Goal: Find specific page/section: Find specific page/section

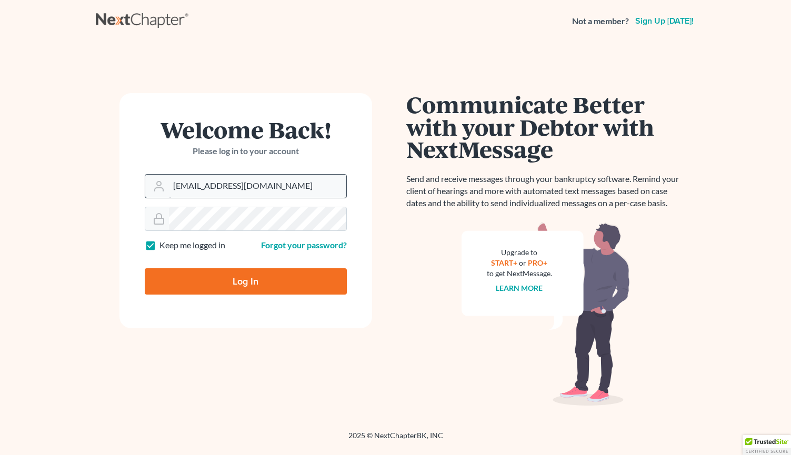
type input "[EMAIL_ADDRESS][DOMAIN_NAME]"
click at [245, 281] on input "Log In" at bounding box center [246, 281] width 202 height 26
type input "Thinking..."
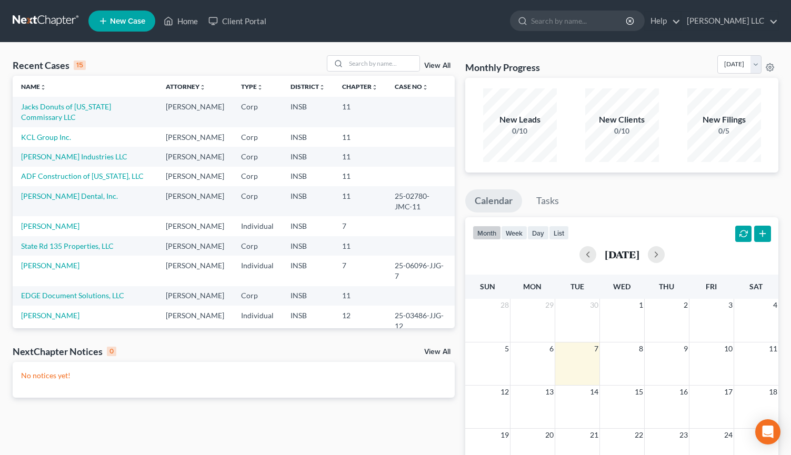
click at [177, 17] on link "Home" at bounding box center [180, 21] width 45 height 19
click at [177, 19] on link "Home" at bounding box center [180, 21] width 45 height 19
click at [188, 23] on link "Home" at bounding box center [180, 21] width 45 height 19
click at [364, 62] on input "search" at bounding box center [383, 63] width 74 height 15
type input "[PERSON_NAME]"
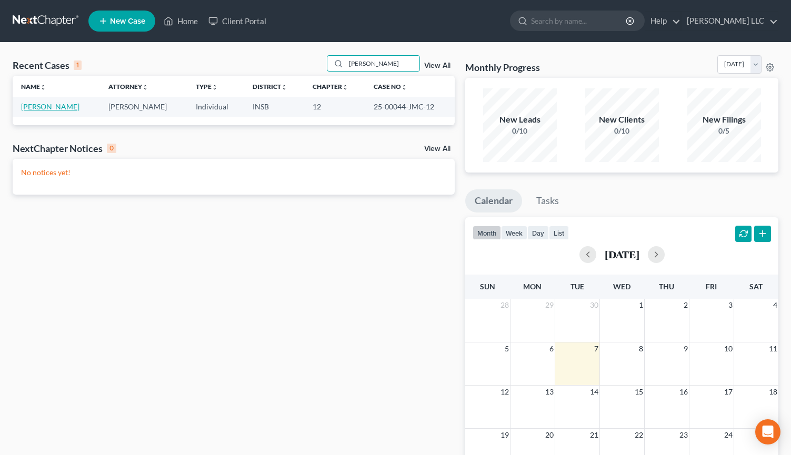
click at [51, 104] on link "[PERSON_NAME]" at bounding box center [50, 106] width 58 height 9
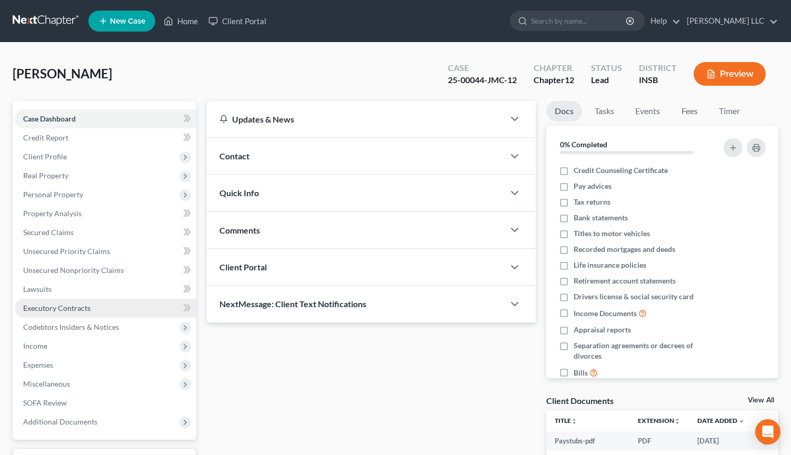
click at [74, 304] on span "Executory Contracts" at bounding box center [56, 308] width 67 height 9
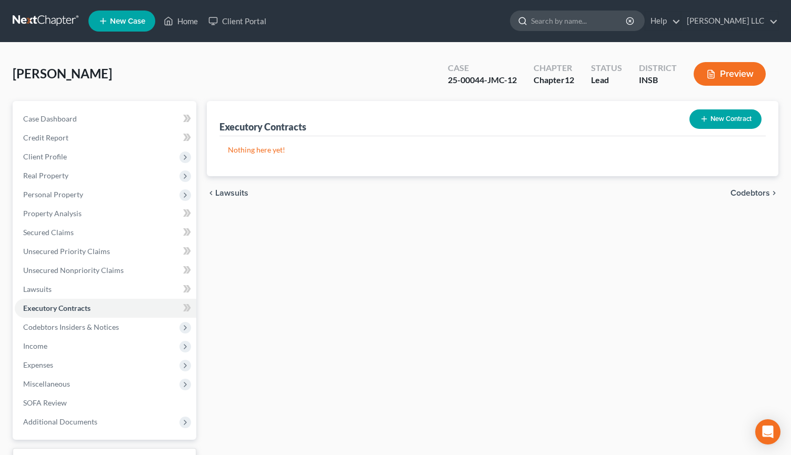
click at [537, 21] on input "search" at bounding box center [579, 20] width 96 height 19
type input "[PERSON_NAME]"
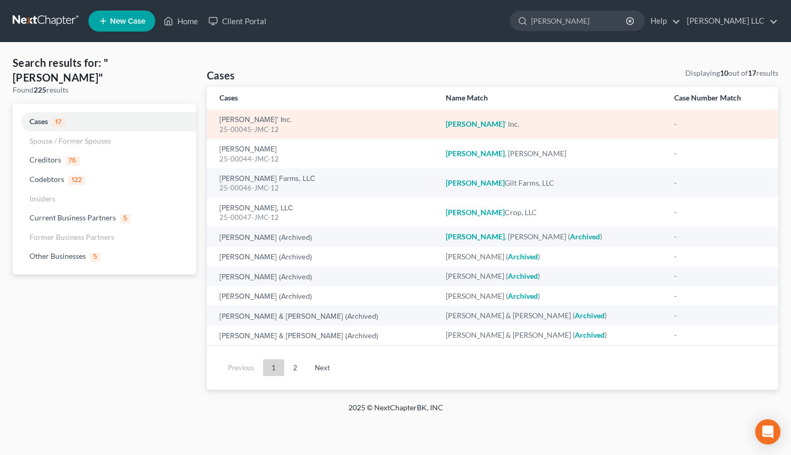
click at [449, 128] on div "[PERSON_NAME] ' Inc." at bounding box center [551, 124] width 211 height 11
click at [446, 126] on em "[PERSON_NAME]" at bounding box center [475, 123] width 59 height 9
click at [446, 124] on em "[PERSON_NAME]" at bounding box center [475, 123] width 59 height 9
click at [249, 122] on link "[PERSON_NAME]' Inc." at bounding box center [255, 119] width 72 height 7
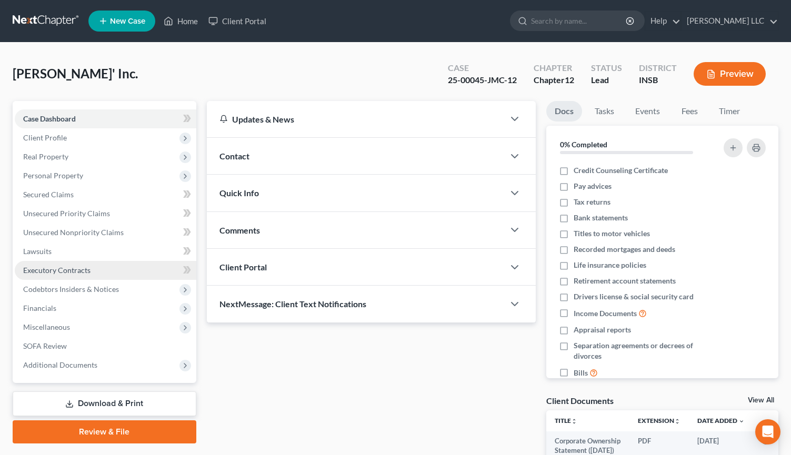
click at [85, 266] on span "Executory Contracts" at bounding box center [56, 270] width 67 height 9
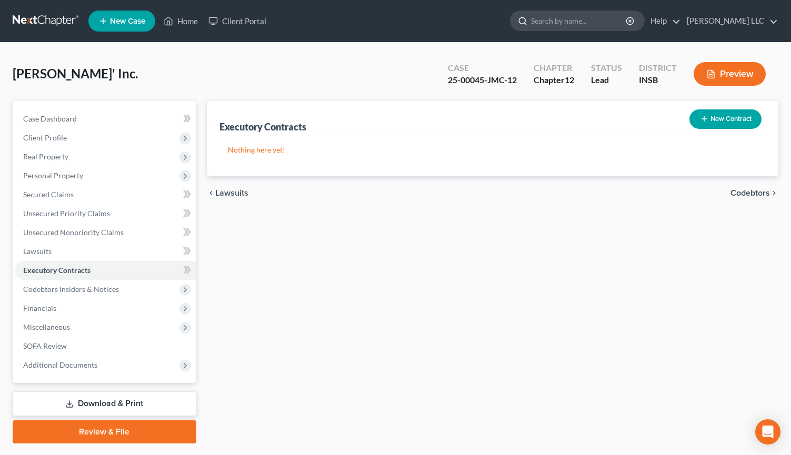
click at [545, 24] on input "search" at bounding box center [579, 20] width 96 height 19
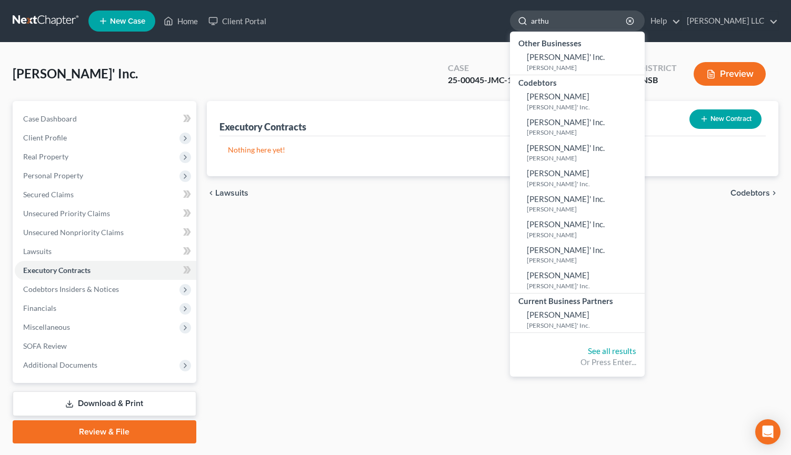
type input "[PERSON_NAME]"
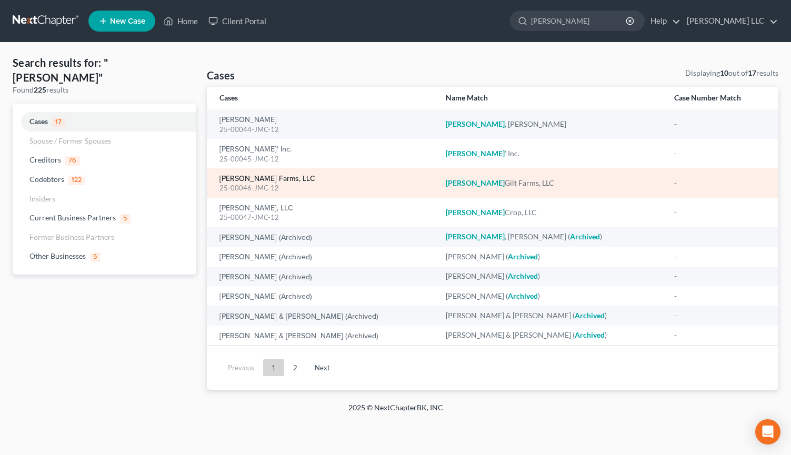
click at [242, 178] on link "[PERSON_NAME] Farms, LLC" at bounding box center [267, 178] width 96 height 7
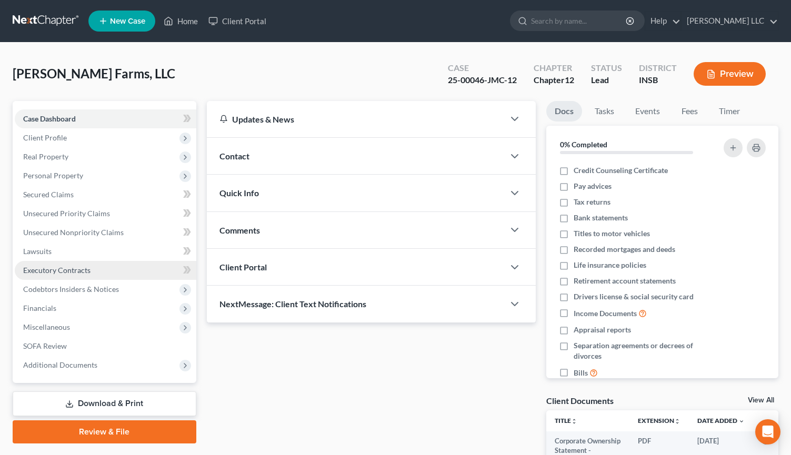
click at [57, 269] on span "Executory Contracts" at bounding box center [56, 270] width 67 height 9
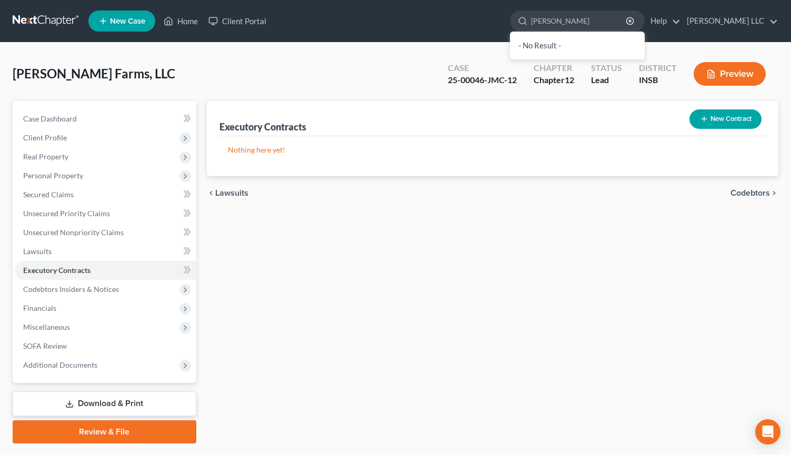
type input "[PERSON_NAME]"
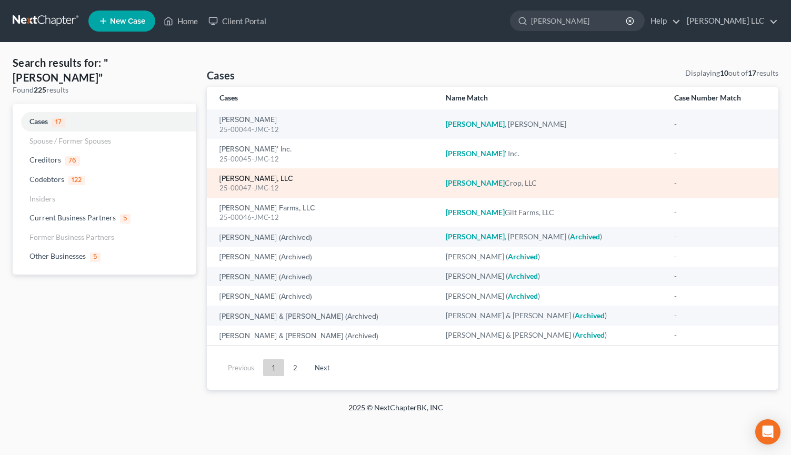
click at [240, 176] on link "[PERSON_NAME], LLC" at bounding box center [256, 178] width 74 height 7
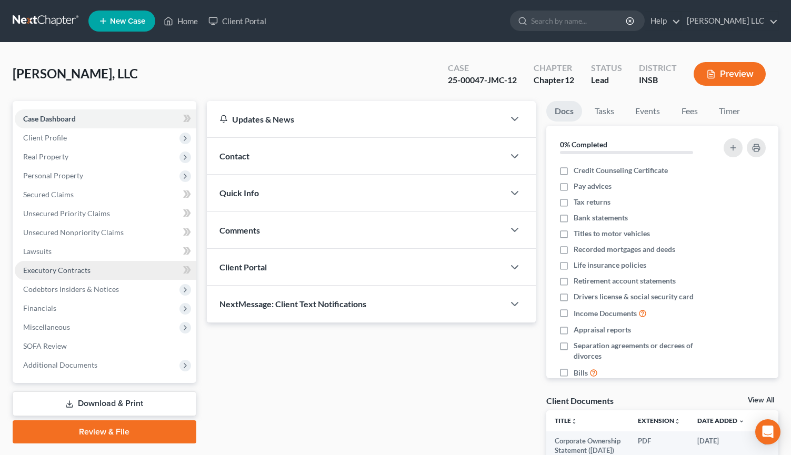
click at [66, 268] on span "Executory Contracts" at bounding box center [56, 270] width 67 height 9
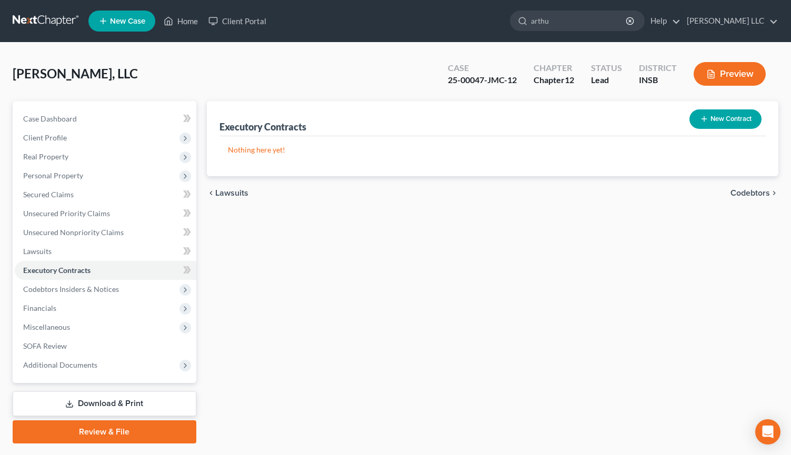
type input "[PERSON_NAME]"
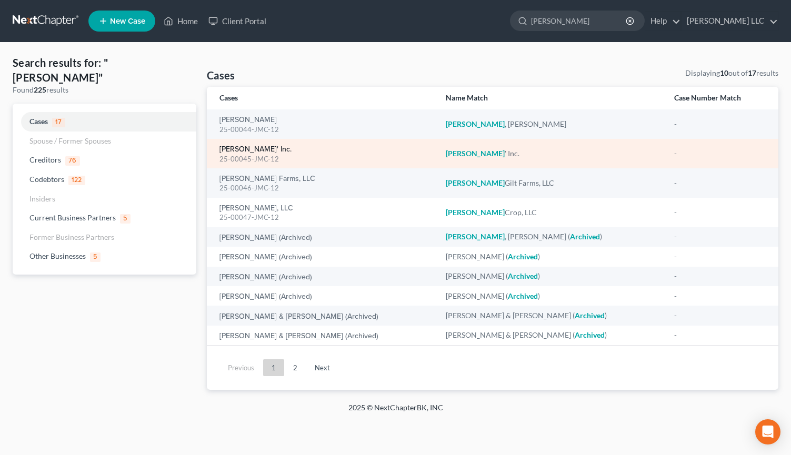
click at [233, 147] on link "[PERSON_NAME]' Inc." at bounding box center [255, 149] width 72 height 7
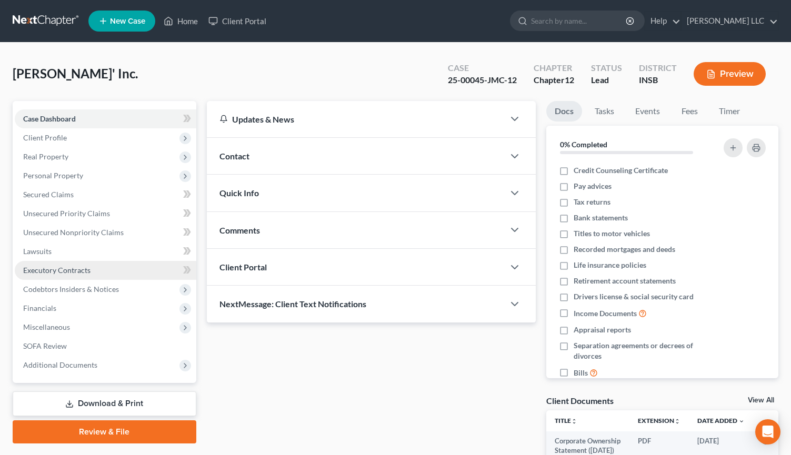
click at [79, 266] on span "Executory Contracts" at bounding box center [56, 270] width 67 height 9
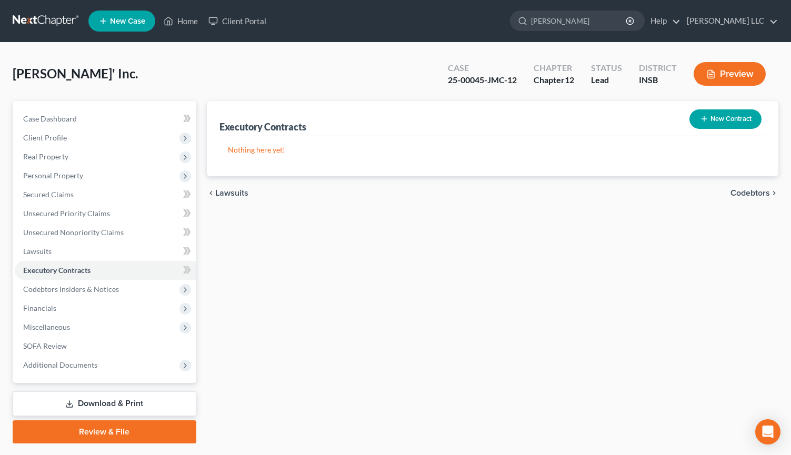
type input "[PERSON_NAME]"
